Goal: Information Seeking & Learning: Learn about a topic

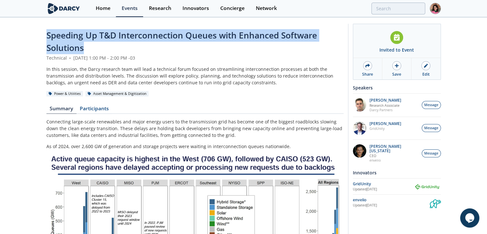
drag, startPoint x: 95, startPoint y: 50, endPoint x: 34, endPoint y: 29, distance: 63.8
copy span "Speeding Up T&D Interconnection Queues with Enhanced Software Solutions"
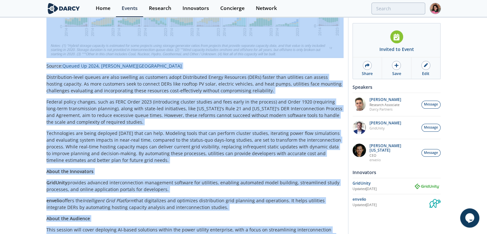
scroll to position [320, 0]
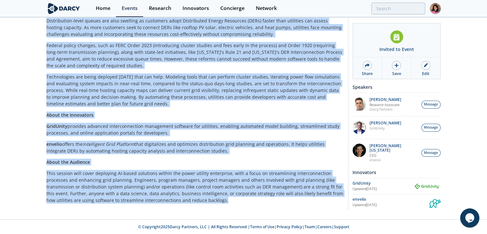
drag, startPoint x: 46, startPoint y: 33, endPoint x: 206, endPoint y: 197, distance: 229.0
copy div "Speeding Up T&D Interconnection Queues with Enhanced Software Solutions Technic…"
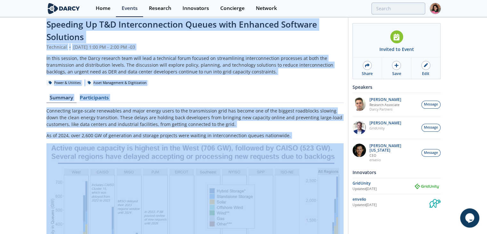
scroll to position [0, 0]
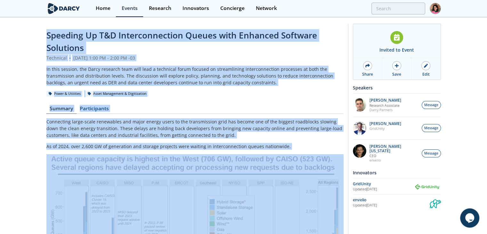
click at [156, 65] on header "Speeding Up T&D Interconnection Queues with Enhanced Software Solutions Technic…" at bounding box center [194, 63] width 297 height 68
click at [156, 66] on div "In this session, the Darcy research team will lead a technical forum focused on…" at bounding box center [194, 76] width 297 height 20
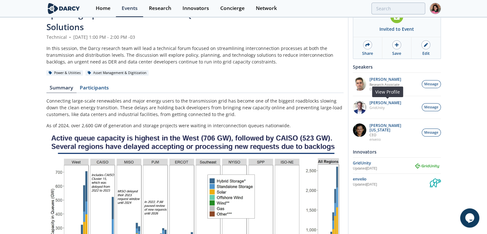
scroll to position [32, 0]
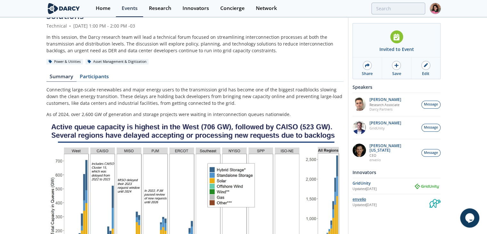
click at [365, 196] on div "envelio" at bounding box center [391, 199] width 77 height 6
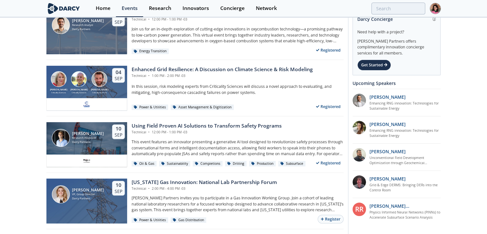
scroll to position [384, 0]
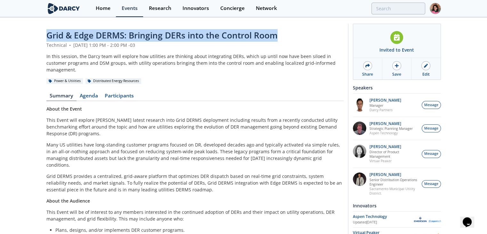
drag, startPoint x: 46, startPoint y: 35, endPoint x: 294, endPoint y: 30, distance: 248.3
click at [294, 30] on div "Grid & Edge DERMS: Bringing DERs into the Control Room Technical • August 21, 2…" at bounding box center [243, 185] width 487 height 334
copy span "Grid & Edge DERMS: Bringing DERs into the Control Room"
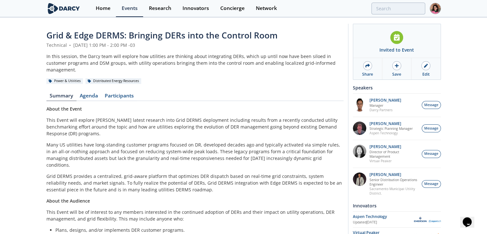
click at [43, 44] on div "Grid & Edge DERMS: Bringing DERs into the Control Room Technical • August 21, 2…" at bounding box center [243, 185] width 487 height 334
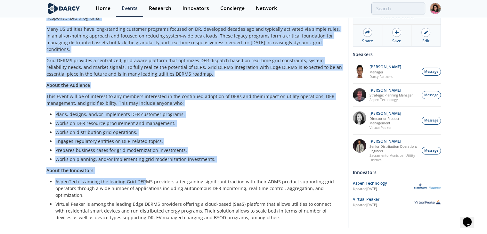
scroll to position [120, 0]
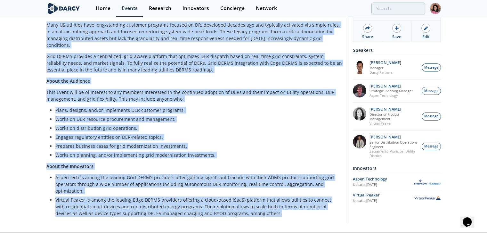
drag, startPoint x: 56, startPoint y: 46, endPoint x: 299, endPoint y: 205, distance: 290.2
click at [299, 205] on div "Grid & Edge DERMS: Bringing DERs into the Control Room Technical • August 21, 2…" at bounding box center [194, 65] width 297 height 312
copy div "Grid & Edge DERMS: Bringing DERs into the Control Room Technical • August 21, 2…"
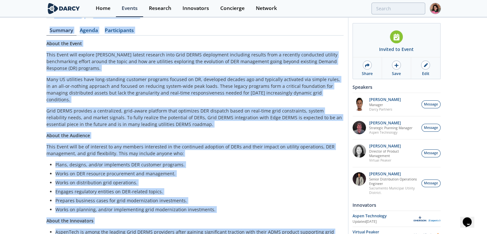
scroll to position [0, 0]
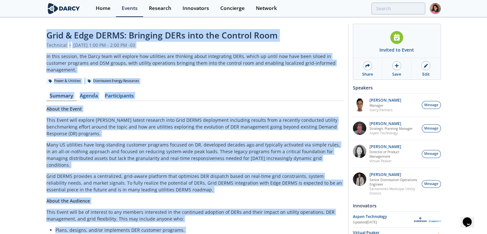
click at [214, 64] on div "In this session, the Darcy team will explore how utilities are thinking about i…" at bounding box center [194, 63] width 297 height 20
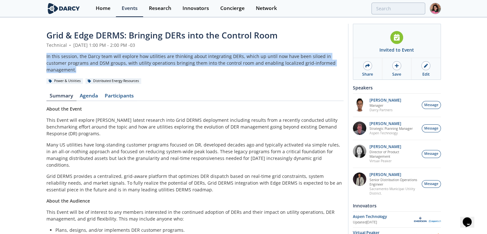
drag, startPoint x: 334, startPoint y: 63, endPoint x: 29, endPoint y: 57, distance: 306.0
click at [29, 57] on div "Grid & Edge DERMS: Bringing DERs into the Control Room Technical • August 21, 2…" at bounding box center [243, 185] width 487 height 334
copy div "In this session, the Darcy team will explore how utilities are thinking about i…"
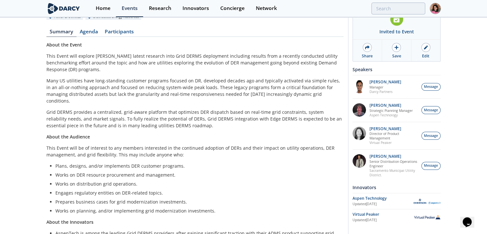
scroll to position [96, 0]
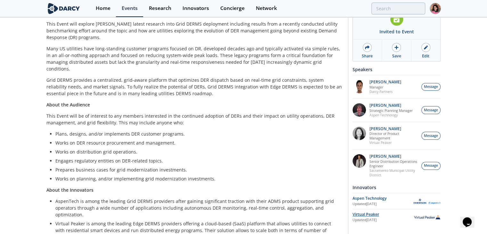
click at [371, 216] on div "Virtual Peaker" at bounding box center [383, 214] width 61 height 6
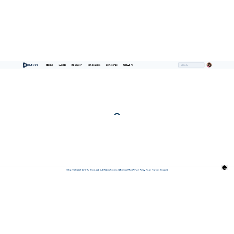
scroll to position [0, 0]
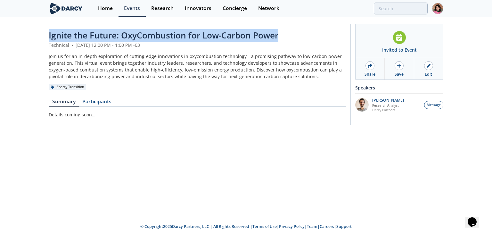
drag, startPoint x: 36, startPoint y: 34, endPoint x: 300, endPoint y: 36, distance: 264.6
click at [300, 36] on div "Ignite the Future: OxyCombustion for Low-Carbon Power Technical • [DATE] 12:00 …" at bounding box center [246, 76] width 492 height 116
copy span "Ignite the Future: OxyCombustion for Low-Carbon Power"
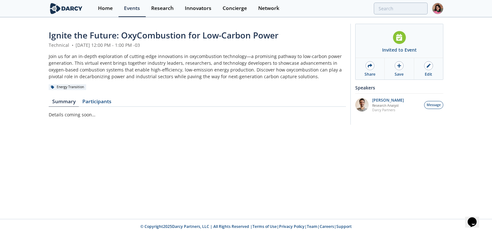
click at [188, 78] on div "Join us for an in-depth exploration of cutting-edge innovations in oxycombustio…" at bounding box center [197, 66] width 297 height 27
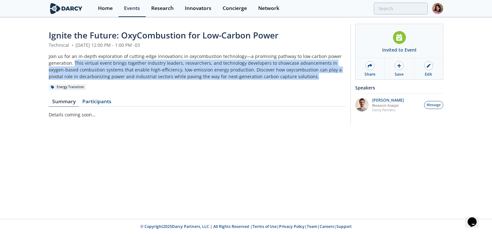
drag, startPoint x: 74, startPoint y: 64, endPoint x: 296, endPoint y: 77, distance: 222.4
click at [296, 77] on div "Join us for an in-depth exploration of cutting-edge innovations in oxycombustio…" at bounding box center [197, 66] width 297 height 27
copy div "This virtual event brings together industry leaders, researchers, and technolog…"
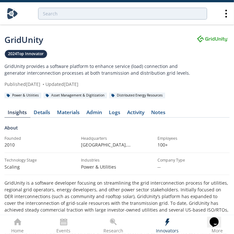
drag, startPoint x: 210, startPoint y: 44, endPoint x: 182, endPoint y: 51, distance: 28.7
click at [210, 44] on div at bounding box center [213, 61] width 34 height 54
click at [151, 70] on p "GridUnity provides a software platform to enhance service (load) connection and…" at bounding box center [100, 69] width 192 height 13
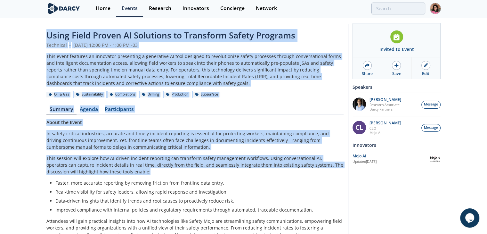
drag, startPoint x: 47, startPoint y: 35, endPoint x: 217, endPoint y: 170, distance: 217.1
click at [217, 170] on div "Using Field Proven AI Solutions to Transform Safety Programs Technical • Septem…" at bounding box center [194, 180] width 297 height 303
click at [218, 179] on li "Faster, more accurate reporting by removing friction from frontline data entry." at bounding box center [197, 182] width 284 height 7
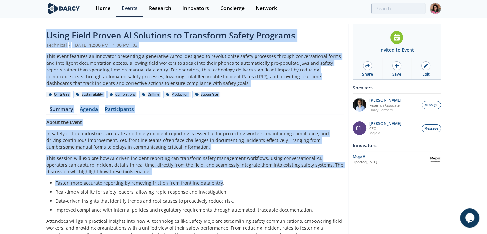
click at [123, 158] on p "This session will explore how AI-driven incident reporting can transform safety…" at bounding box center [194, 165] width 297 height 20
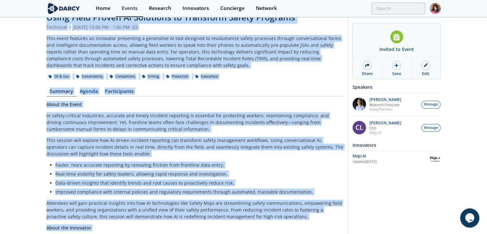
scroll to position [124, 0]
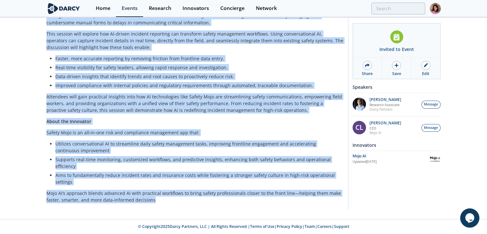
drag, startPoint x: 44, startPoint y: 33, endPoint x: 196, endPoint y: 204, distance: 228.8
click at [196, 204] on div "Using Field Proven AI Solutions to Transform Safety Programs Technical • Septem…" at bounding box center [243, 56] width 487 height 325
copy div "Using Field Proven AI Solutions to Transform Safety Programs Technical • Septem…"
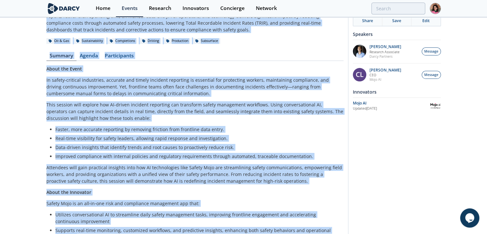
scroll to position [0, 0]
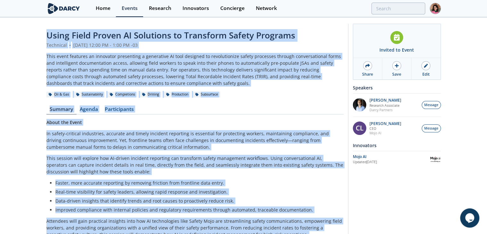
click at [261, 75] on div "This event features an innovator presenting a generative AI tool designed to re…" at bounding box center [194, 70] width 297 height 34
click at [260, 84] on div "This event features an innovator presenting a generative AI tool designed to re…" at bounding box center [194, 70] width 297 height 34
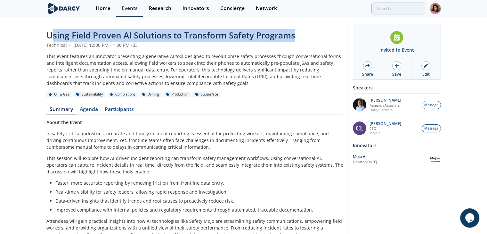
drag, startPoint x: 50, startPoint y: 36, endPoint x: 299, endPoint y: 37, distance: 249.2
click at [299, 37] on div "Using Field Proven AI Solutions to Transform Safety Programs" at bounding box center [194, 35] width 297 height 12
drag, startPoint x: 300, startPoint y: 36, endPoint x: 24, endPoint y: 27, distance: 275.6
click at [24, 27] on div "Using Field Proven AI Solutions to Transform Safety Programs Technical • Septem…" at bounding box center [243, 180] width 487 height 325
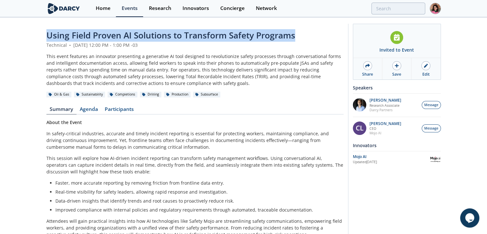
copy span "Using Field Proven AI Solutions to Transform Safety Programs"
